Goal: Task Accomplishment & Management: Manage account settings

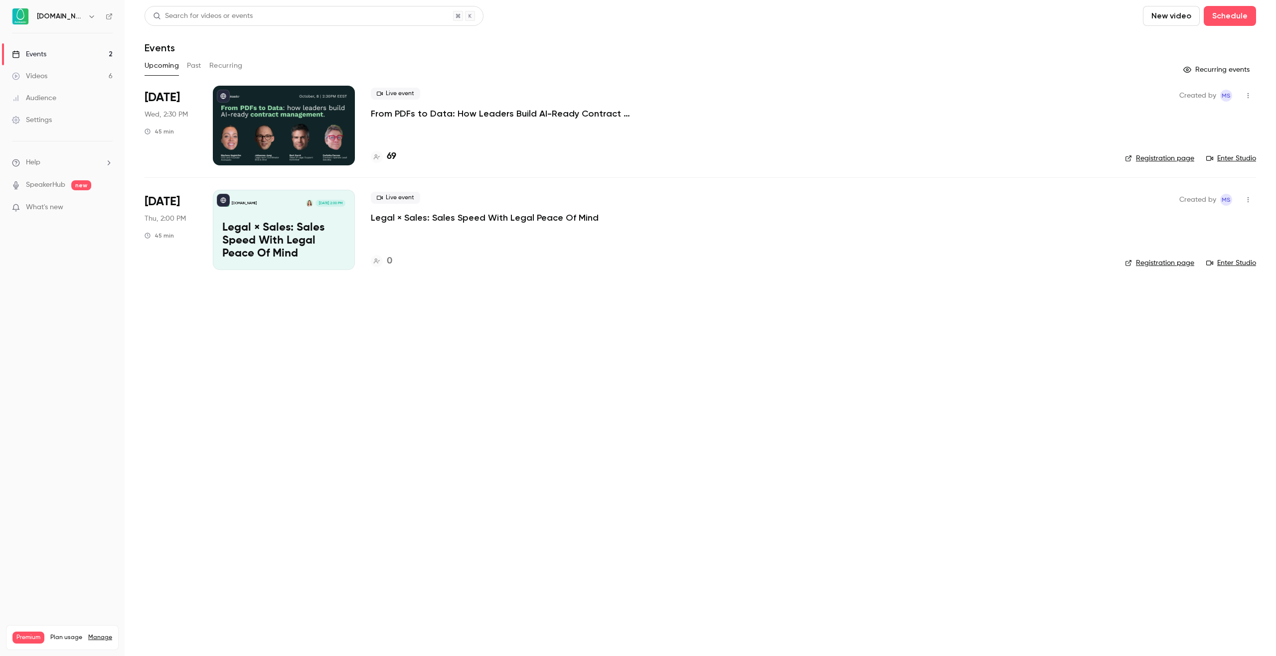
click at [478, 119] on p "From PDFs to Data: How Leaders Build AI-Ready Contract Management." at bounding box center [520, 114] width 299 height 12
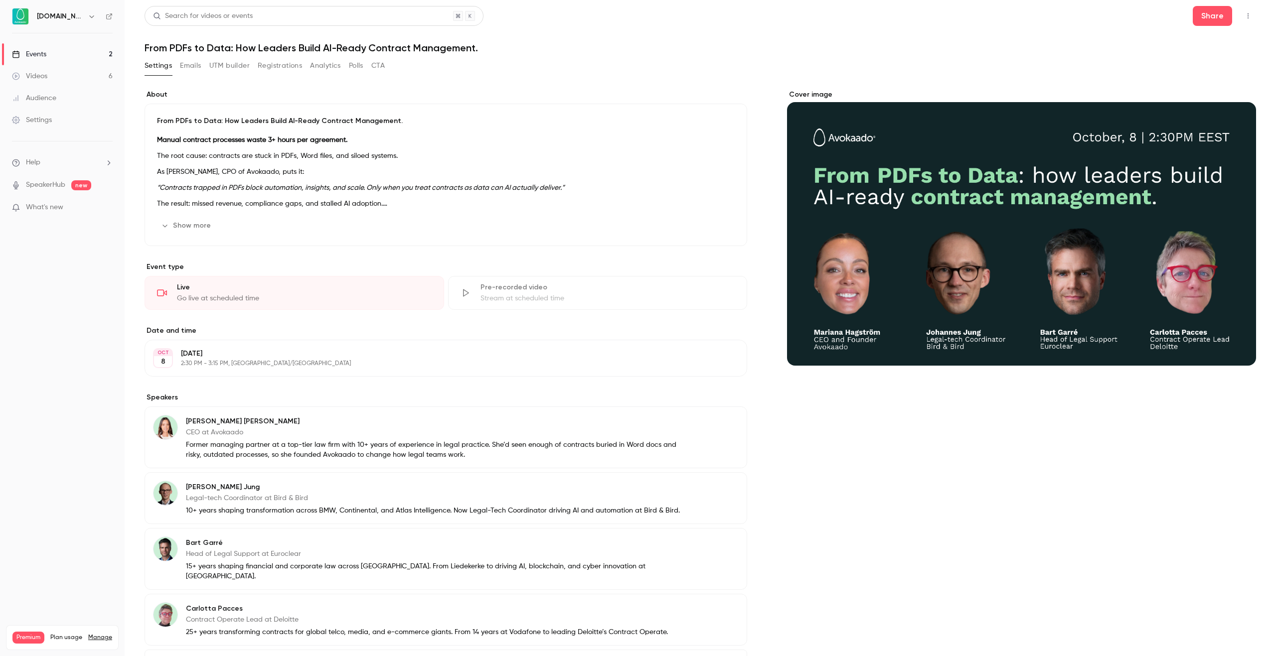
click at [290, 67] on button "Registrations" at bounding box center [280, 66] width 44 height 16
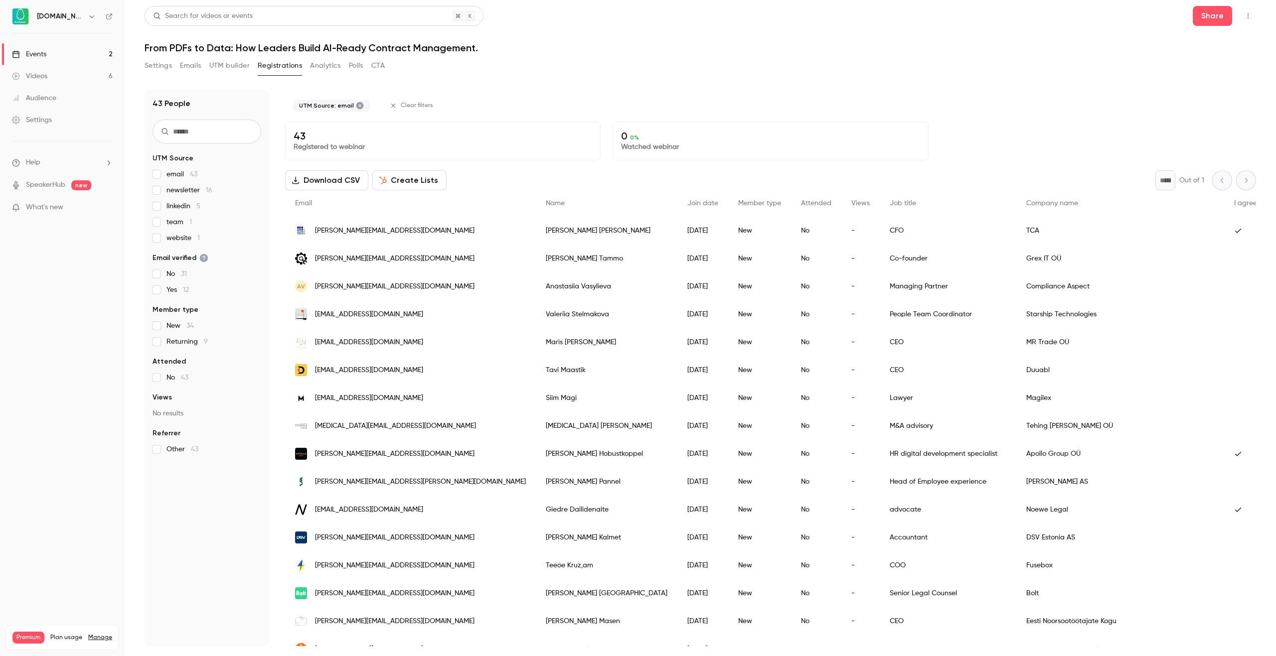
click at [159, 169] on fieldset "UTM Source email 43 newsletter 16 linkedin 5 team 1 website 1" at bounding box center [207, 199] width 109 height 90
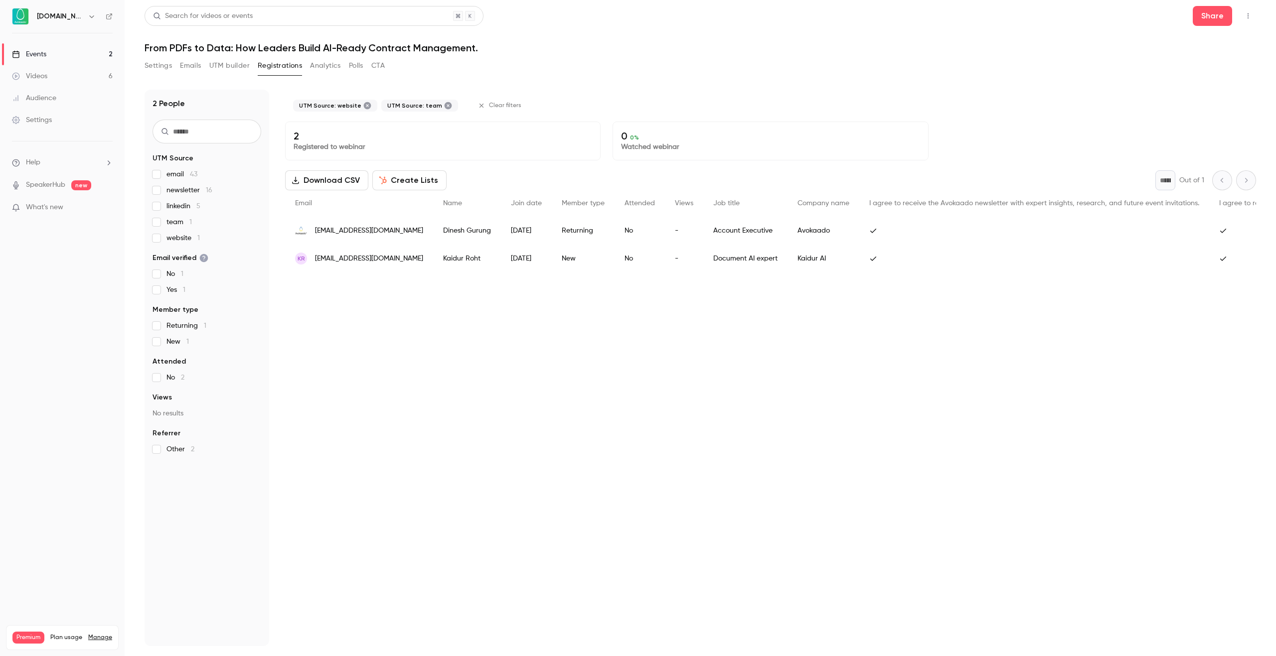
click at [155, 229] on div "email 43 newsletter 16 linkedin 5 team 1 website 1" at bounding box center [207, 206] width 109 height 74
drag, startPoint x: 156, startPoint y: 227, endPoint x: 158, endPoint y: 232, distance: 6.0
click at [156, 226] on label "team 1" at bounding box center [207, 222] width 109 height 10
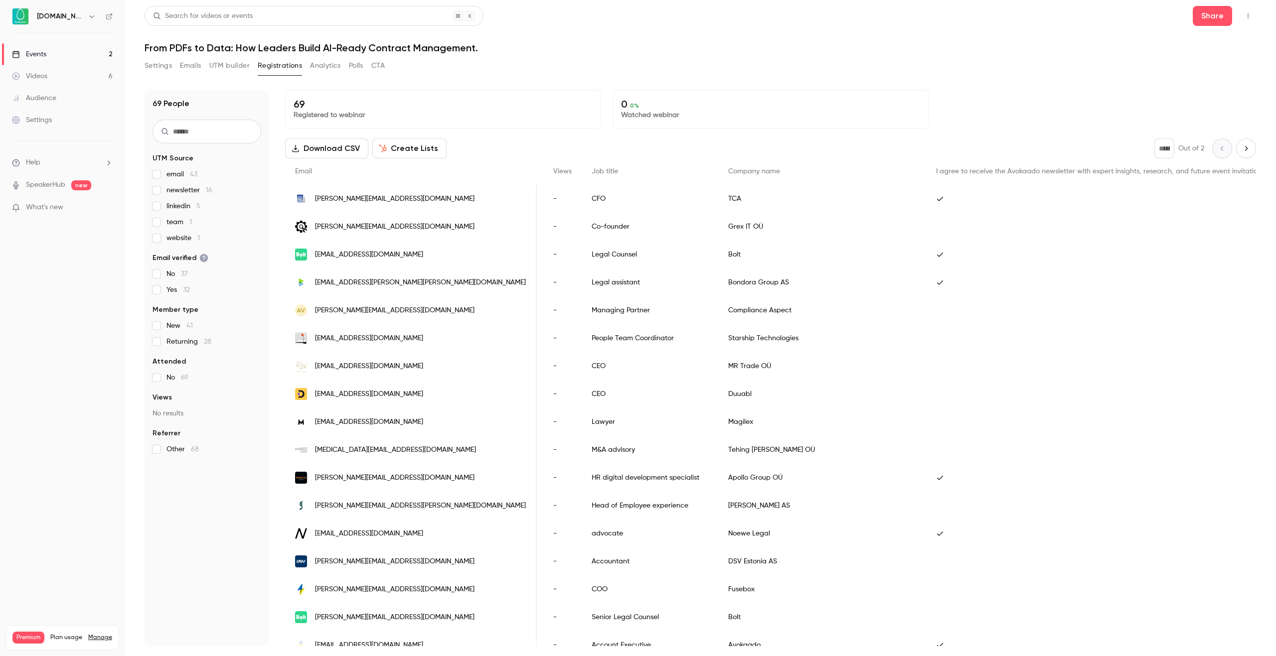
click at [68, 54] on link "Events 2" at bounding box center [62, 54] width 125 height 22
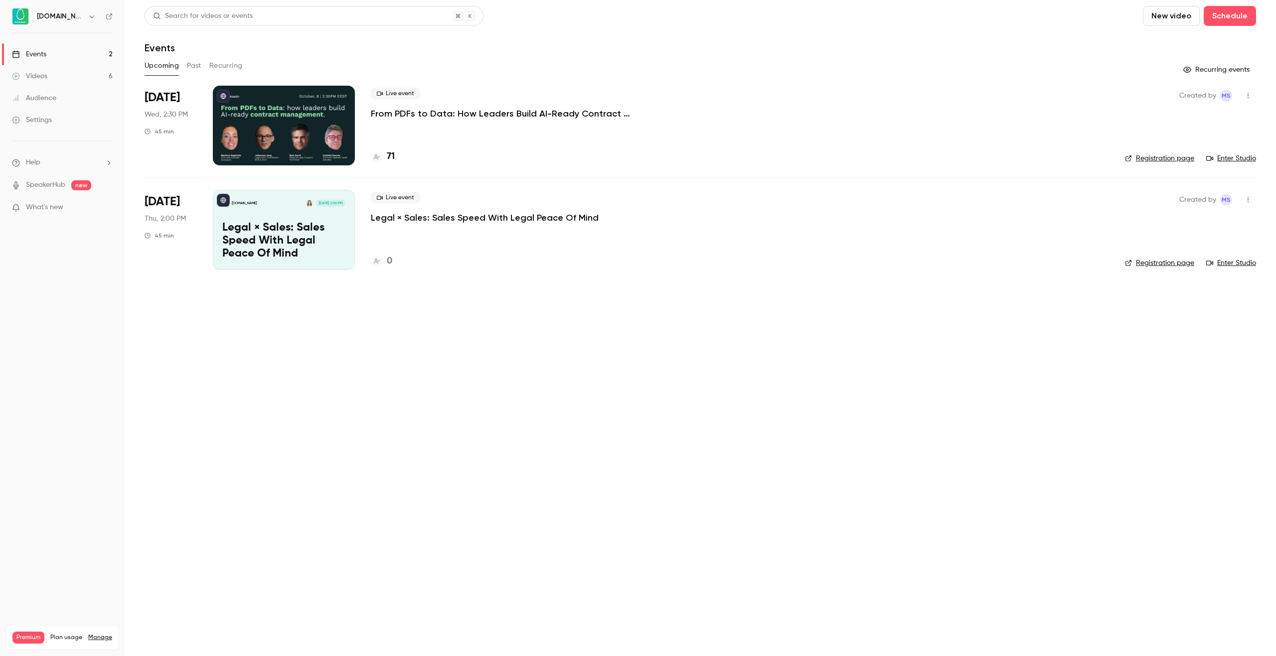
click at [507, 111] on p "From PDFs to Data: How Leaders Build AI-Ready Contract Management." at bounding box center [520, 114] width 299 height 12
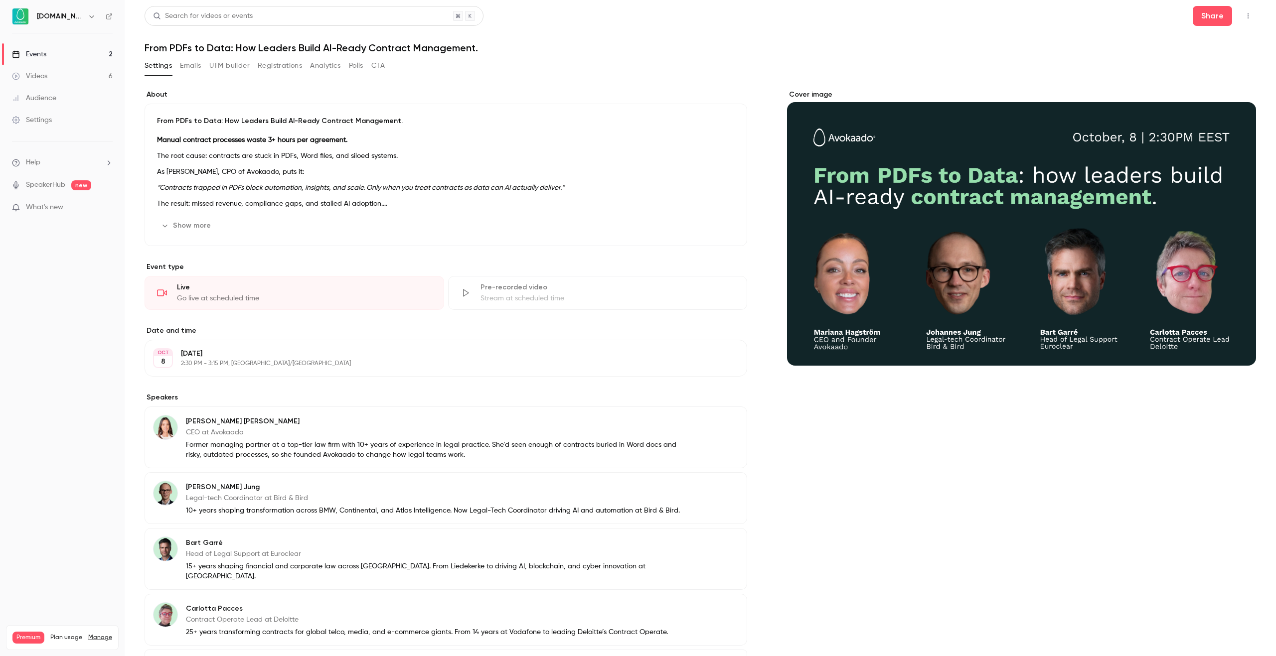
click at [294, 62] on button "Registrations" at bounding box center [280, 66] width 44 height 16
